Goal: Task Accomplishment & Management: Manage account settings

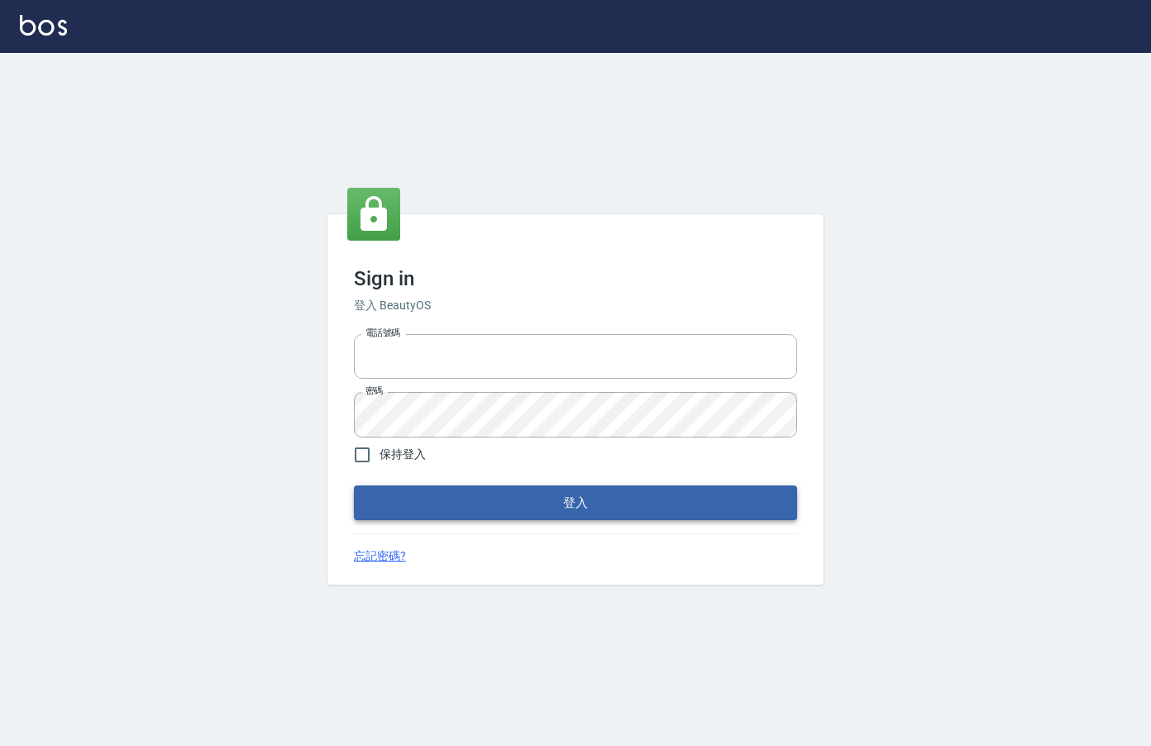
type input "0912850395"
click at [651, 500] on button "登入" at bounding box center [575, 502] width 443 height 35
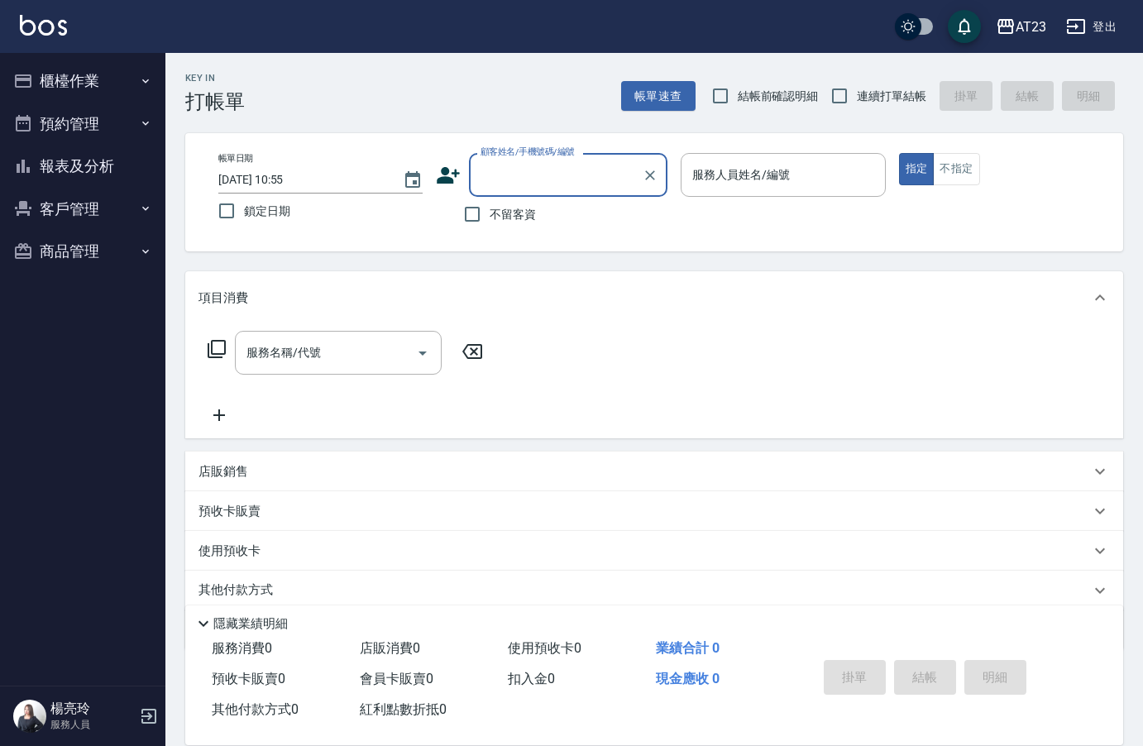
click at [88, 84] on button "櫃檯作業" at bounding box center [83, 81] width 152 height 43
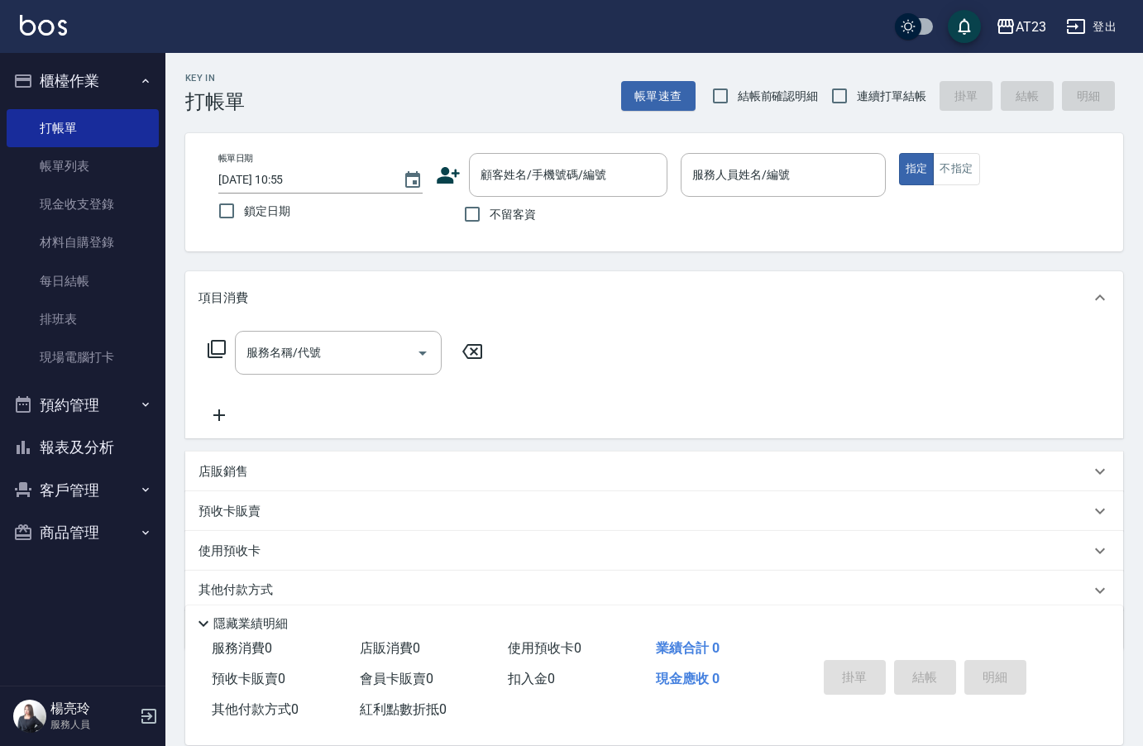
click at [88, 84] on button "櫃檯作業" at bounding box center [83, 81] width 152 height 43
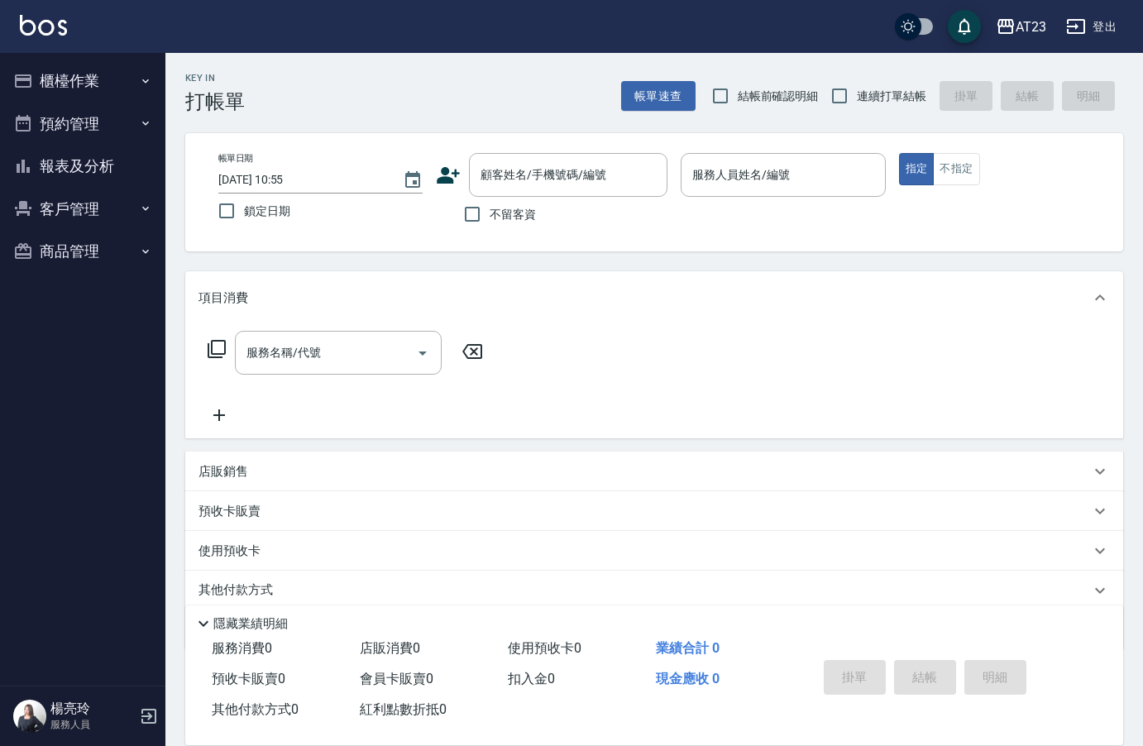
click at [97, 72] on button "櫃檯作業" at bounding box center [83, 81] width 152 height 43
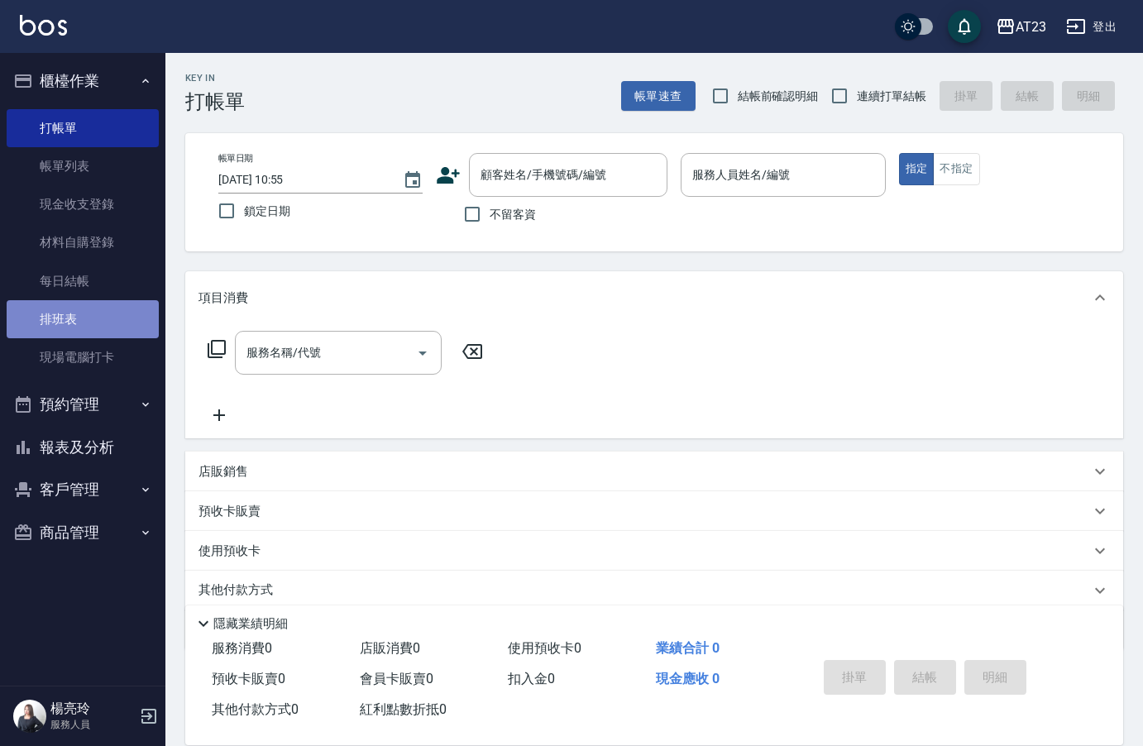
click at [103, 311] on link "排班表" at bounding box center [83, 319] width 152 height 38
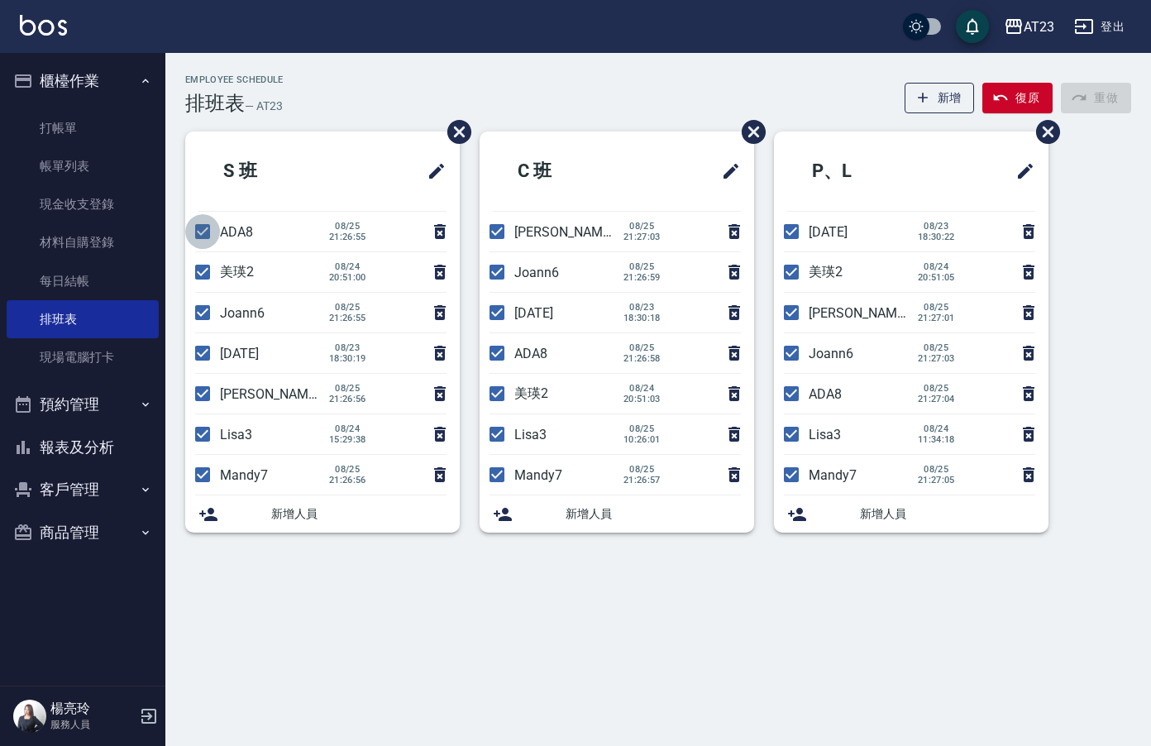
click at [204, 239] on input "checkbox" at bounding box center [202, 231] width 35 height 35
checkbox input "false"
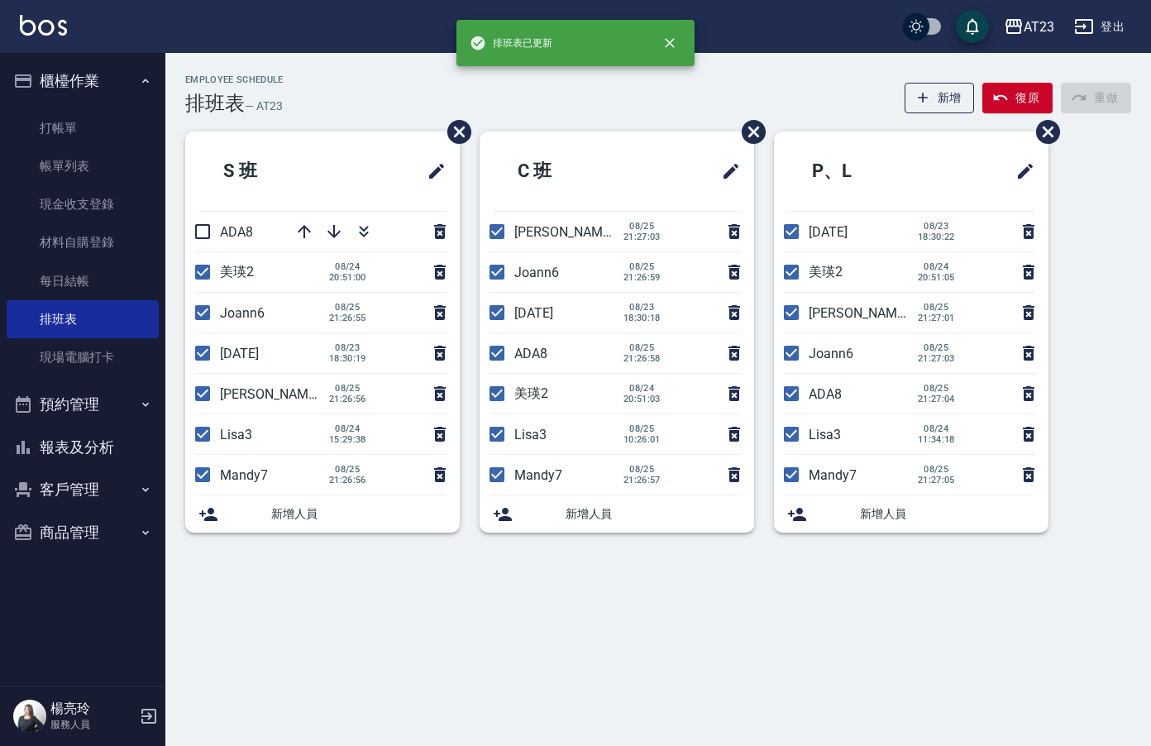
click at [203, 275] on input "checkbox" at bounding box center [202, 272] width 35 height 35
checkbox input "false"
click at [200, 397] on input "checkbox" at bounding box center [202, 393] width 35 height 35
checkbox input "false"
click at [197, 437] on input "checkbox" at bounding box center [202, 434] width 35 height 35
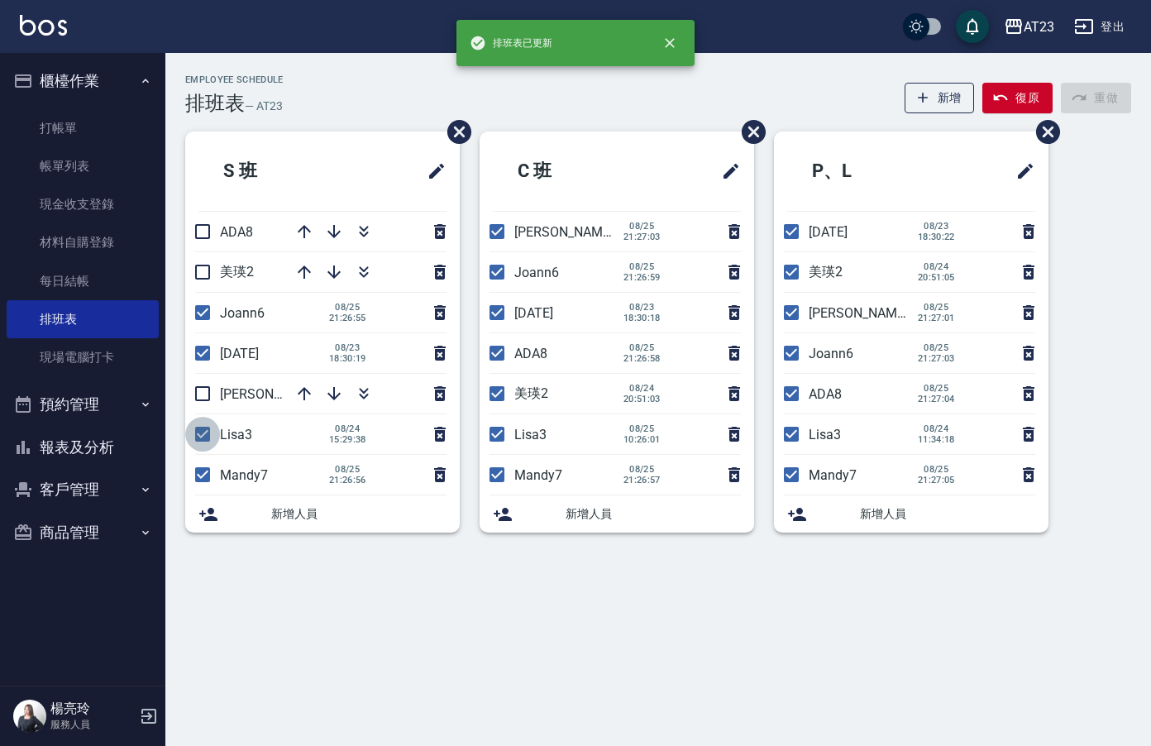
checkbox input "false"
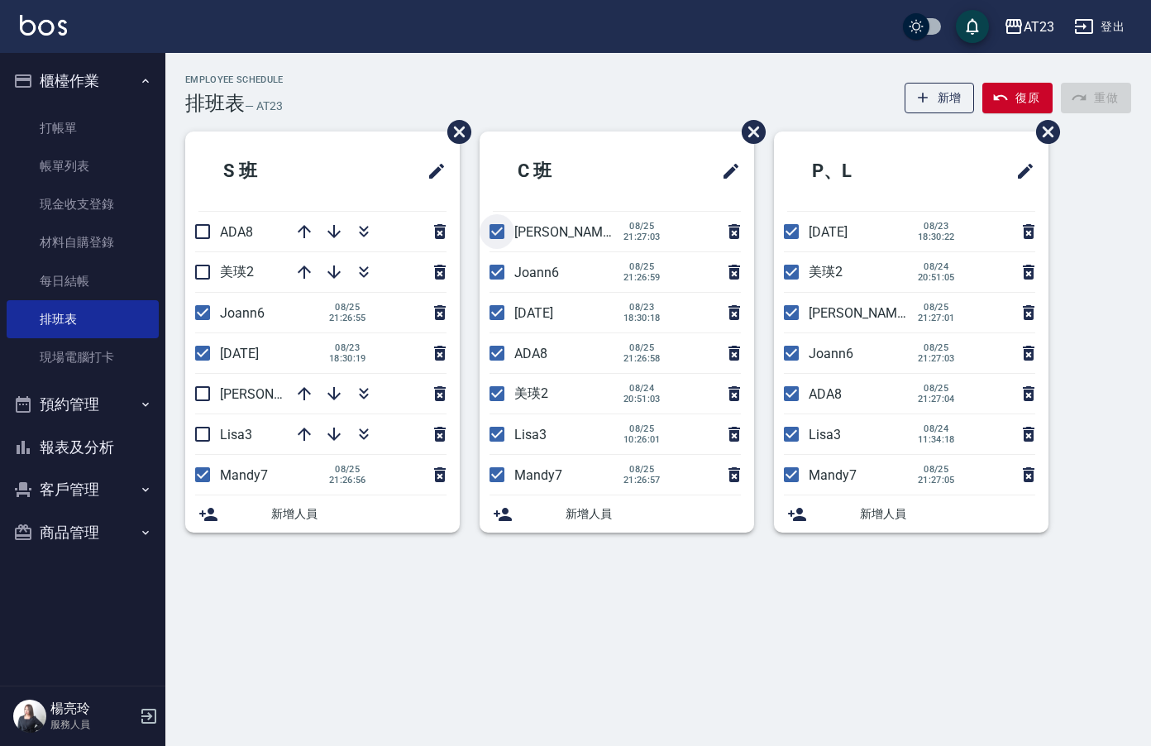
click at [500, 233] on input "checkbox" at bounding box center [497, 231] width 35 height 35
checkbox input "false"
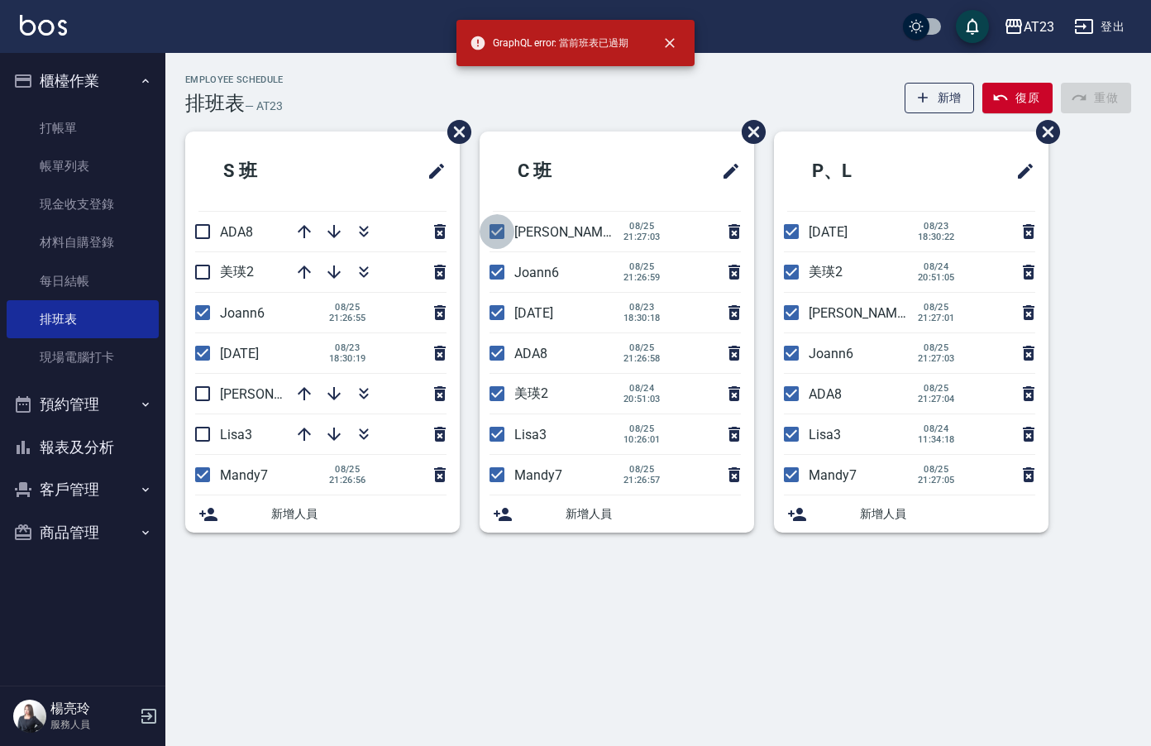
click at [497, 222] on input "checkbox" at bounding box center [497, 231] width 35 height 35
checkbox input "false"
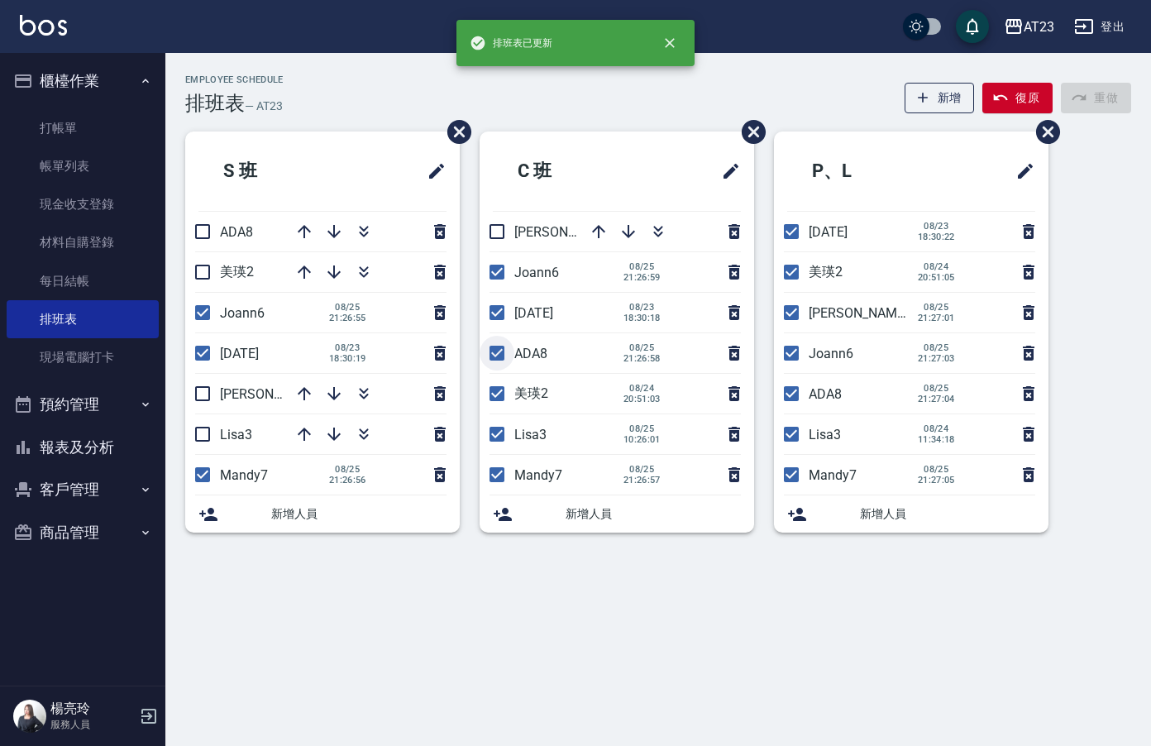
click at [501, 356] on input "checkbox" at bounding box center [497, 353] width 35 height 35
checkbox input "false"
click at [503, 395] on input "checkbox" at bounding box center [497, 393] width 35 height 35
checkbox input "false"
drag, startPoint x: 496, startPoint y: 442, endPoint x: 504, endPoint y: 437, distance: 8.5
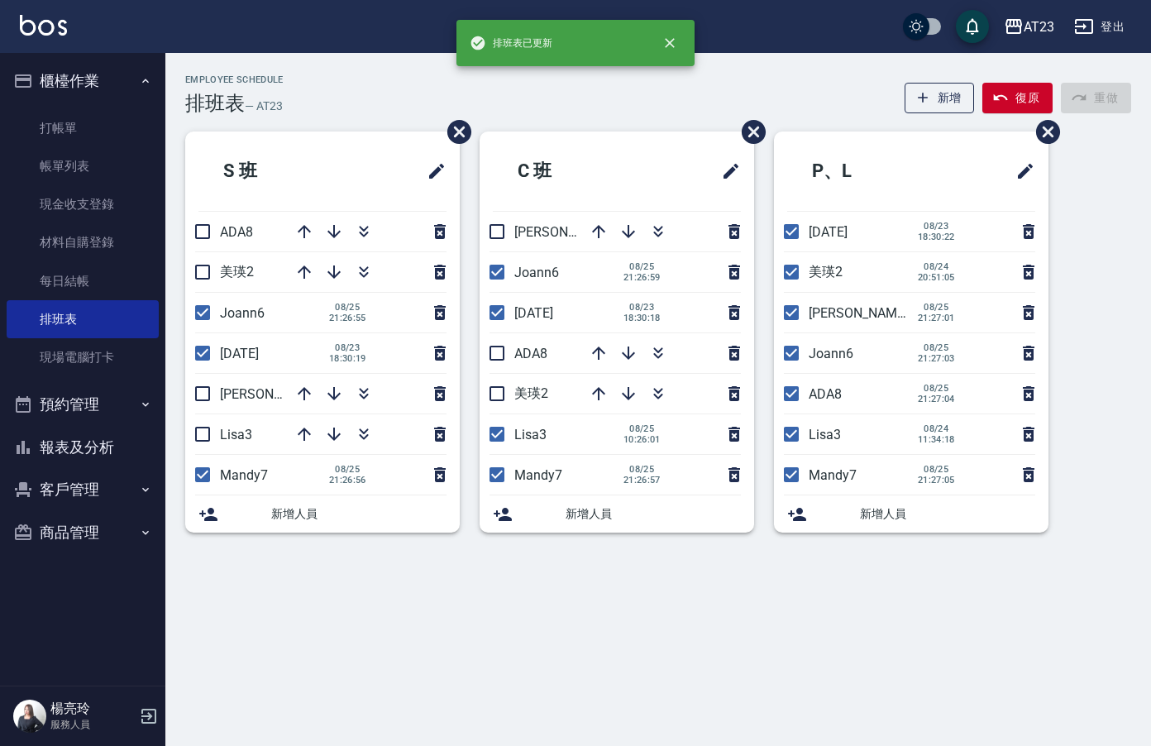
click at [500, 442] on input "checkbox" at bounding box center [497, 434] width 35 height 35
checkbox input "false"
click at [786, 275] on input "checkbox" at bounding box center [791, 272] width 35 height 35
checkbox input "false"
click at [794, 313] on input "checkbox" at bounding box center [791, 312] width 35 height 35
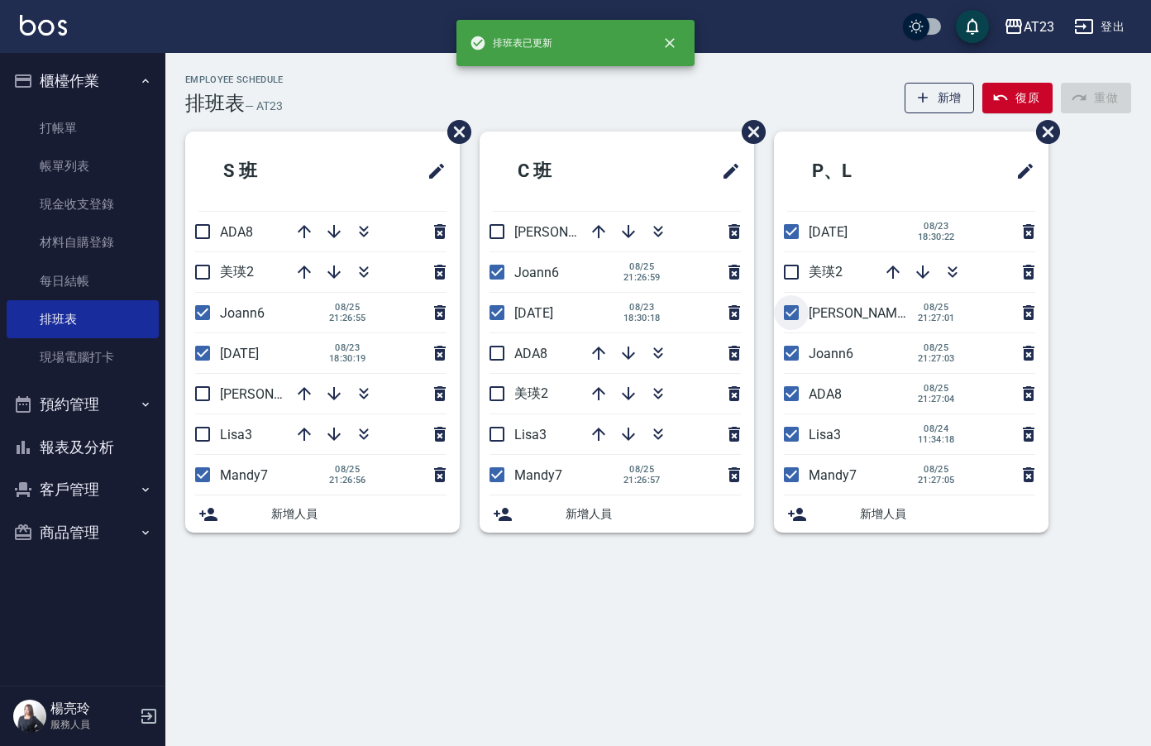
checkbox input "false"
drag, startPoint x: 786, startPoint y: 395, endPoint x: 798, endPoint y: 440, distance: 46.3
click at [786, 399] on input "checkbox" at bounding box center [791, 393] width 35 height 35
checkbox input "false"
click at [798, 444] on input "checkbox" at bounding box center [791, 434] width 35 height 35
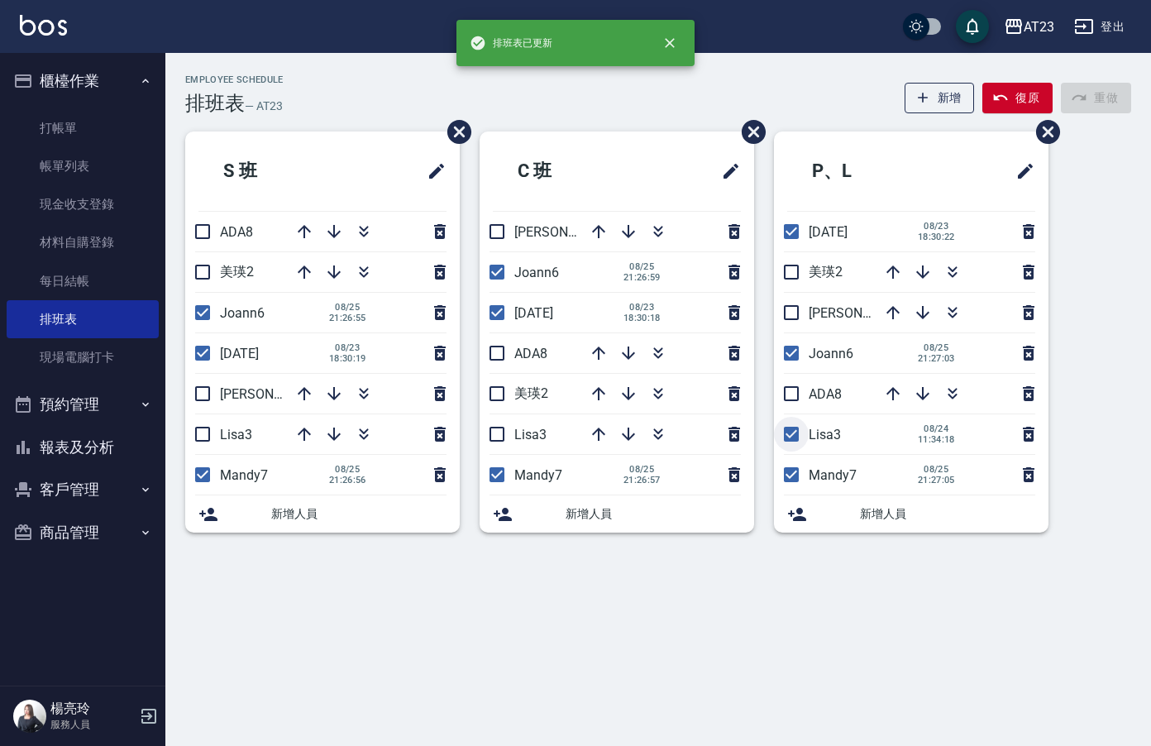
checkbox input "false"
